Goal: Task Accomplishment & Management: Complete application form

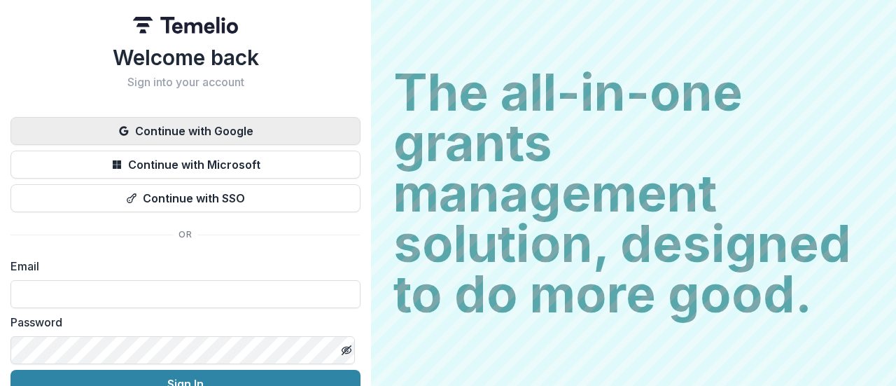
click at [144, 127] on button "Continue with Google" at bounding box center [185, 131] width 350 height 28
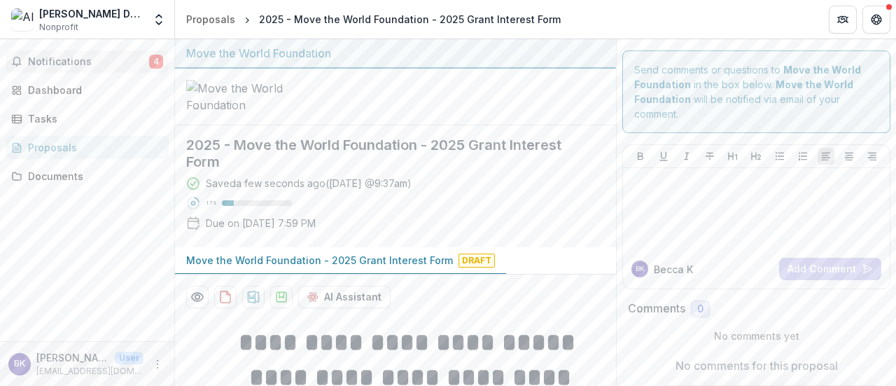
click at [47, 64] on span "Notifications" at bounding box center [88, 62] width 121 height 12
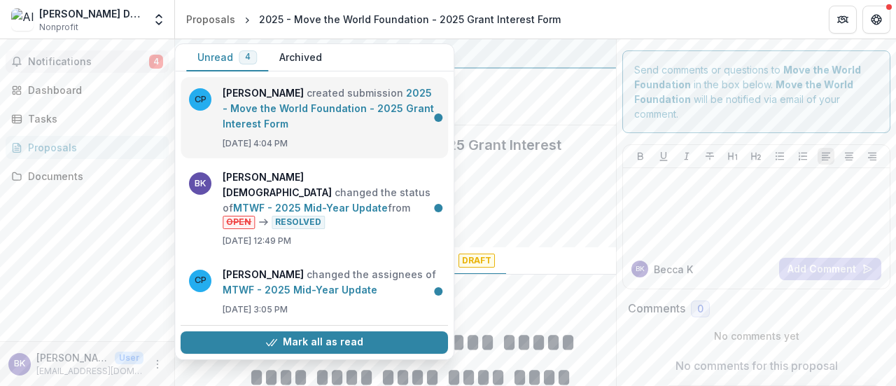
click at [305, 94] on link "2025 - Move the World Foundation - 2025 Grant Interest Form" at bounding box center [328, 108] width 211 height 43
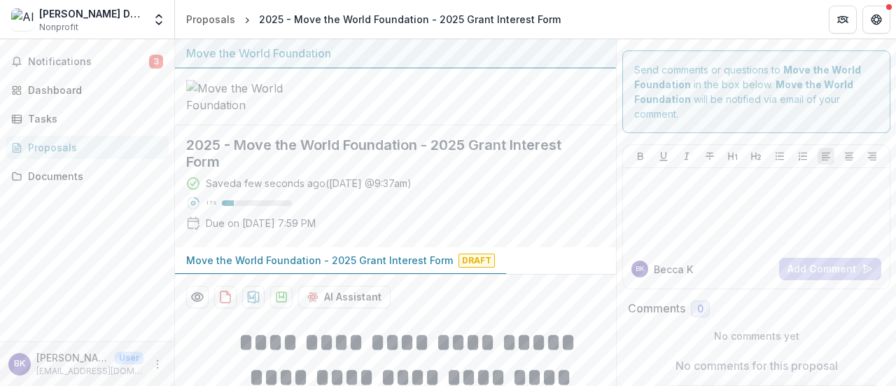
click at [606, 188] on div "2025 - Move the World Foundation - 2025 Grant Interest Form Saved a few seconds…" at bounding box center [395, 186] width 441 height 122
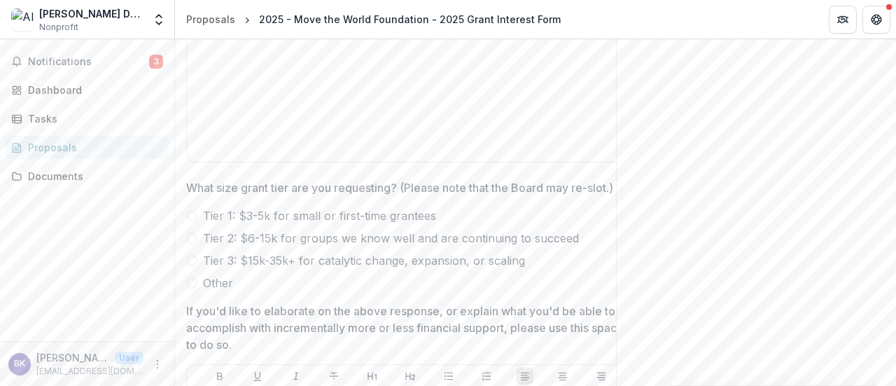
scroll to position [4144, 0]
